Goal: Task Accomplishment & Management: Manage account settings

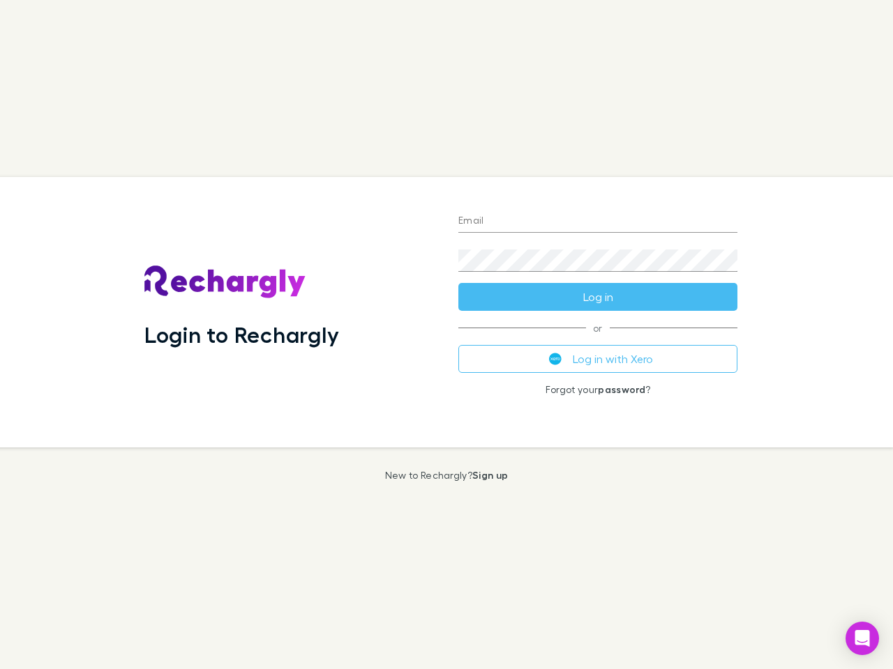
click at [446, 335] on div "Login to Rechargly" at bounding box center [290, 312] width 314 height 271
click at [598, 222] on input "Email" at bounding box center [597, 222] width 279 height 22
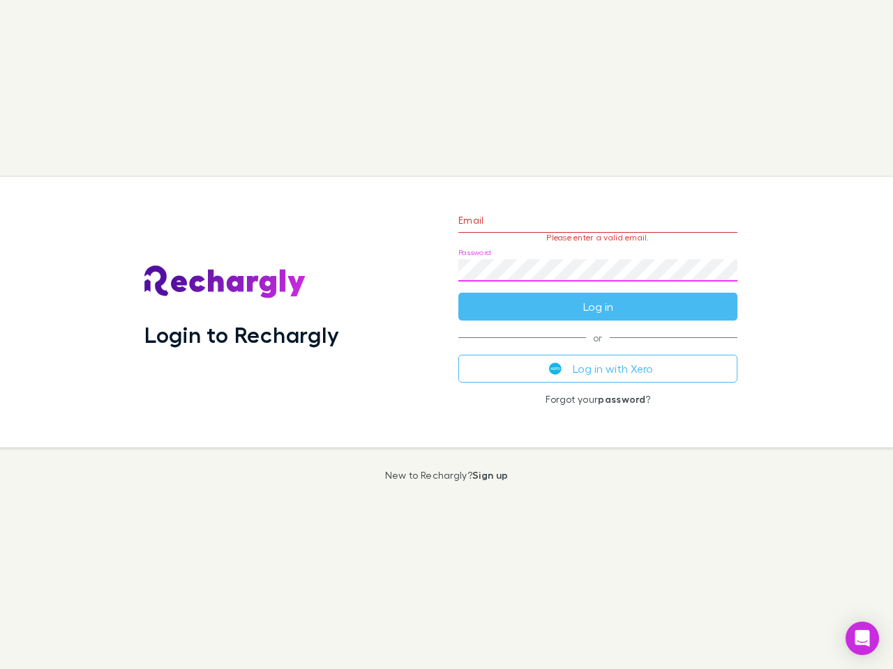
click at [598, 297] on form "Email Please enter a valid email. Password Log in" at bounding box center [597, 259] width 279 height 121
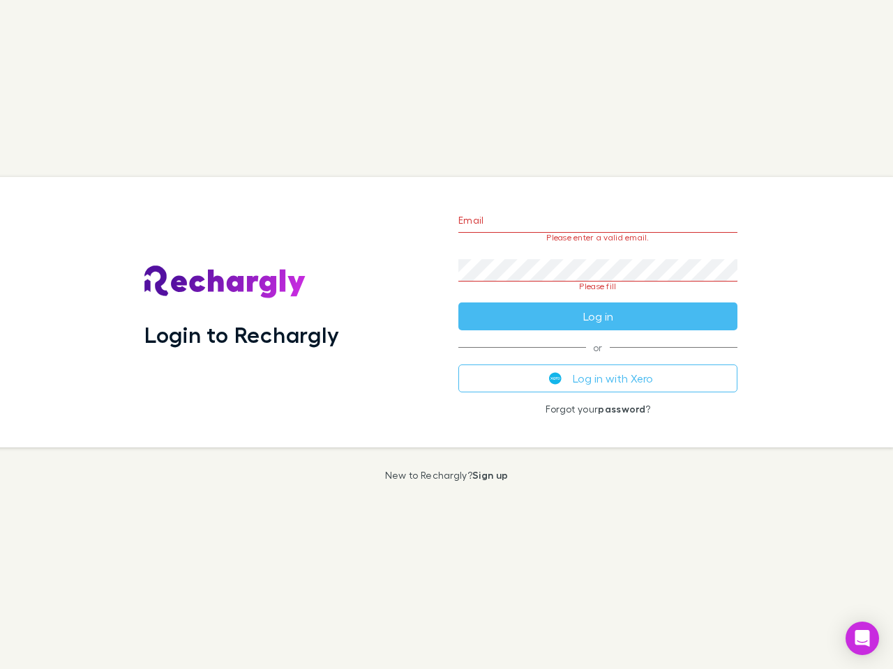
click at [598, 359] on div "Email Please enter a valid email. Password Please fill Log in or Log in with Xe…" at bounding box center [597, 312] width 301 height 271
click at [862, 639] on icon "Open Intercom Messenger" at bounding box center [862, 638] width 15 height 17
